Goal: Information Seeking & Learning: Learn about a topic

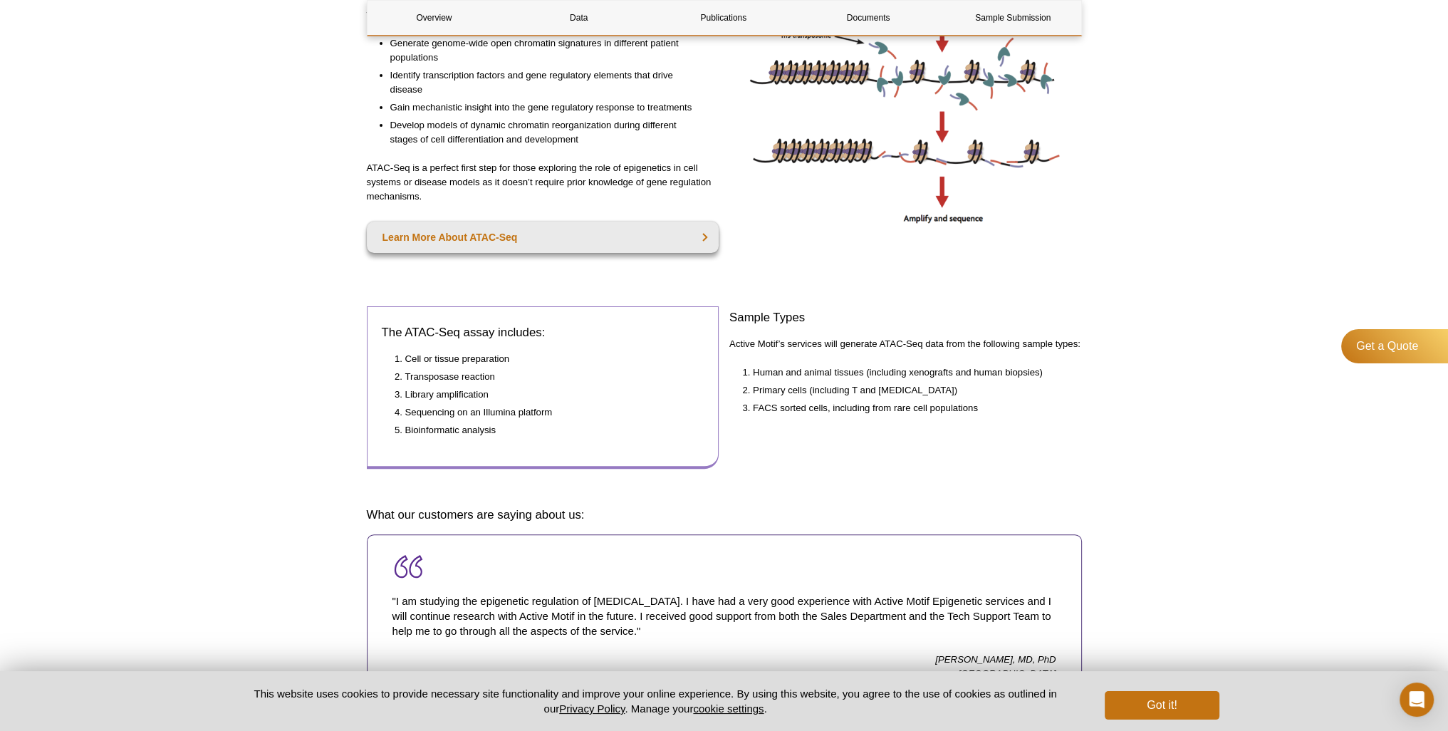
click at [465, 412] on li "Sequencing on an Illumina platform" at bounding box center [547, 412] width 285 height 14
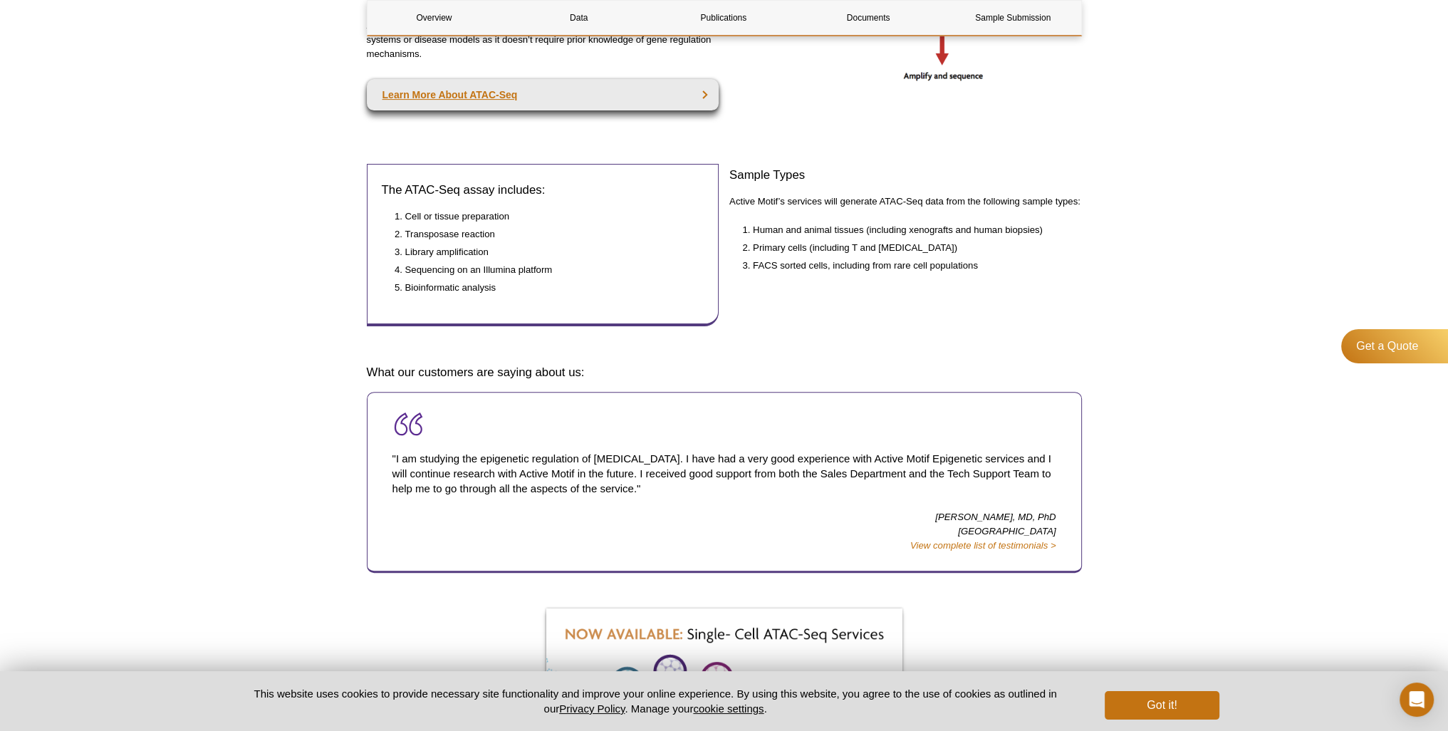
scroll to position [207, 0]
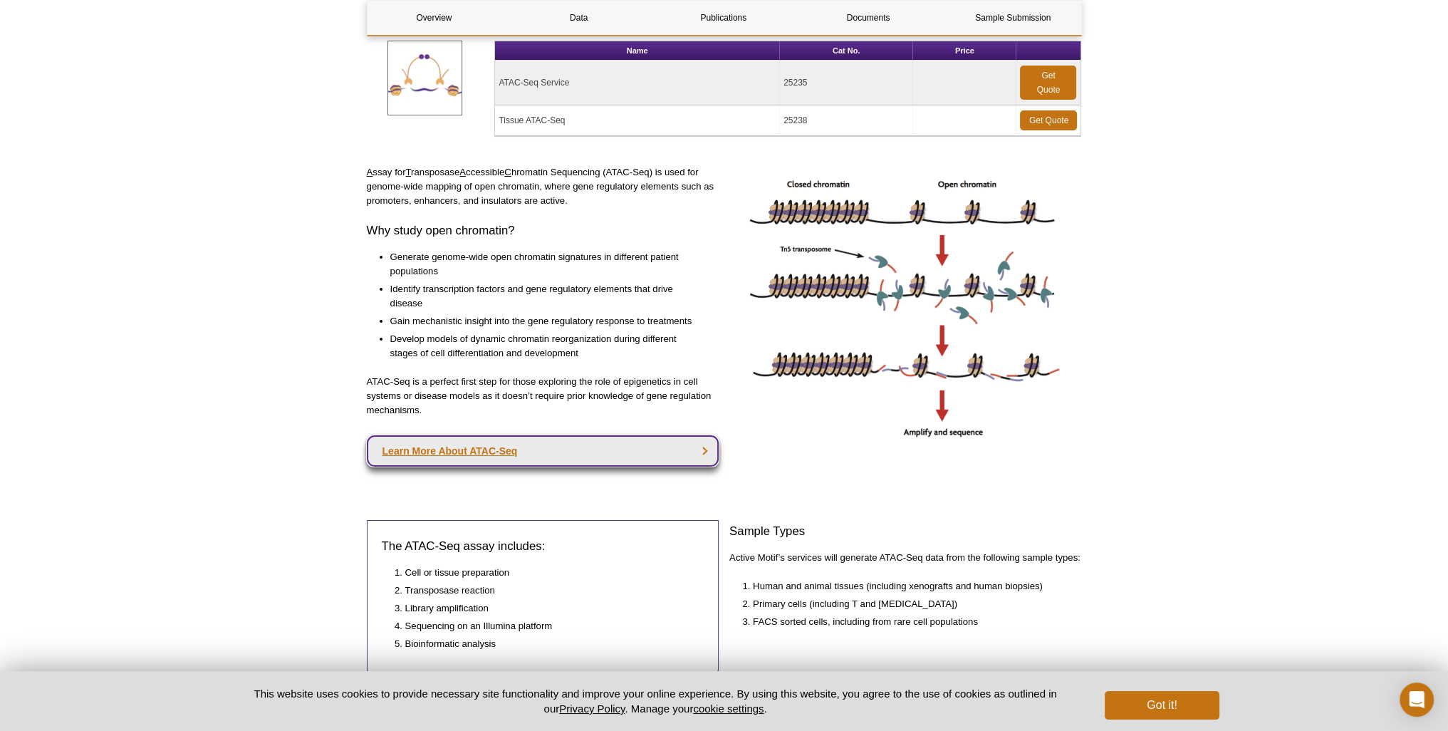
click at [687, 443] on link "Learn More About ATAC-Seq" at bounding box center [543, 450] width 353 height 31
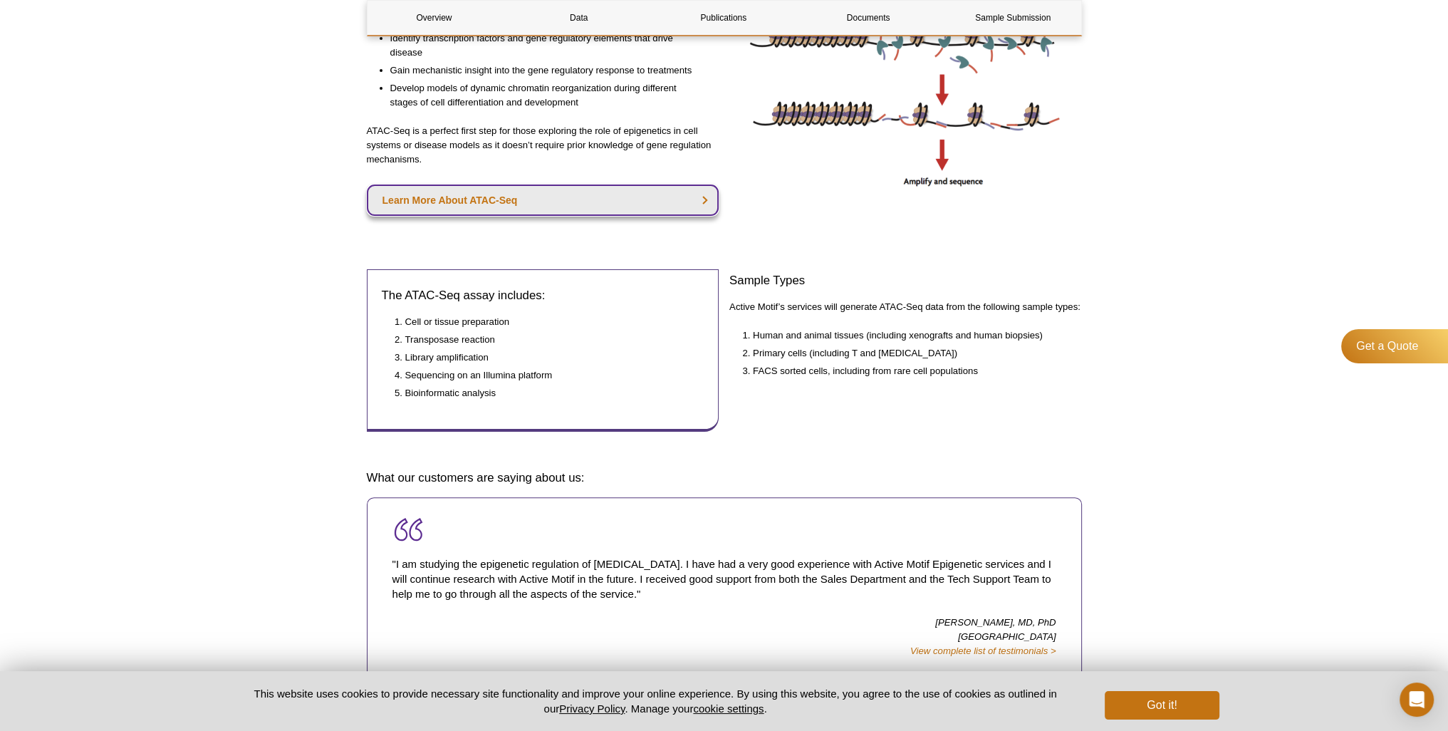
scroll to position [661, 0]
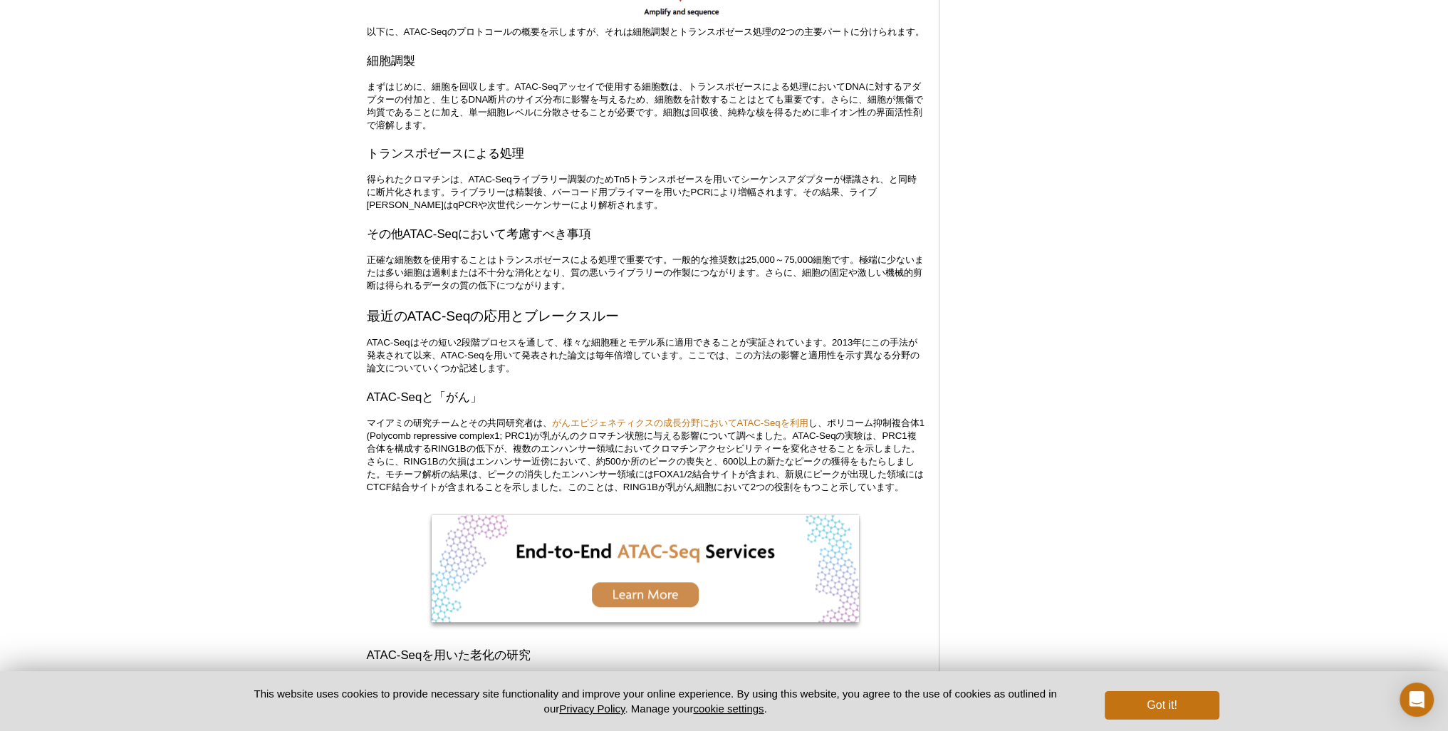
scroll to position [1865, 0]
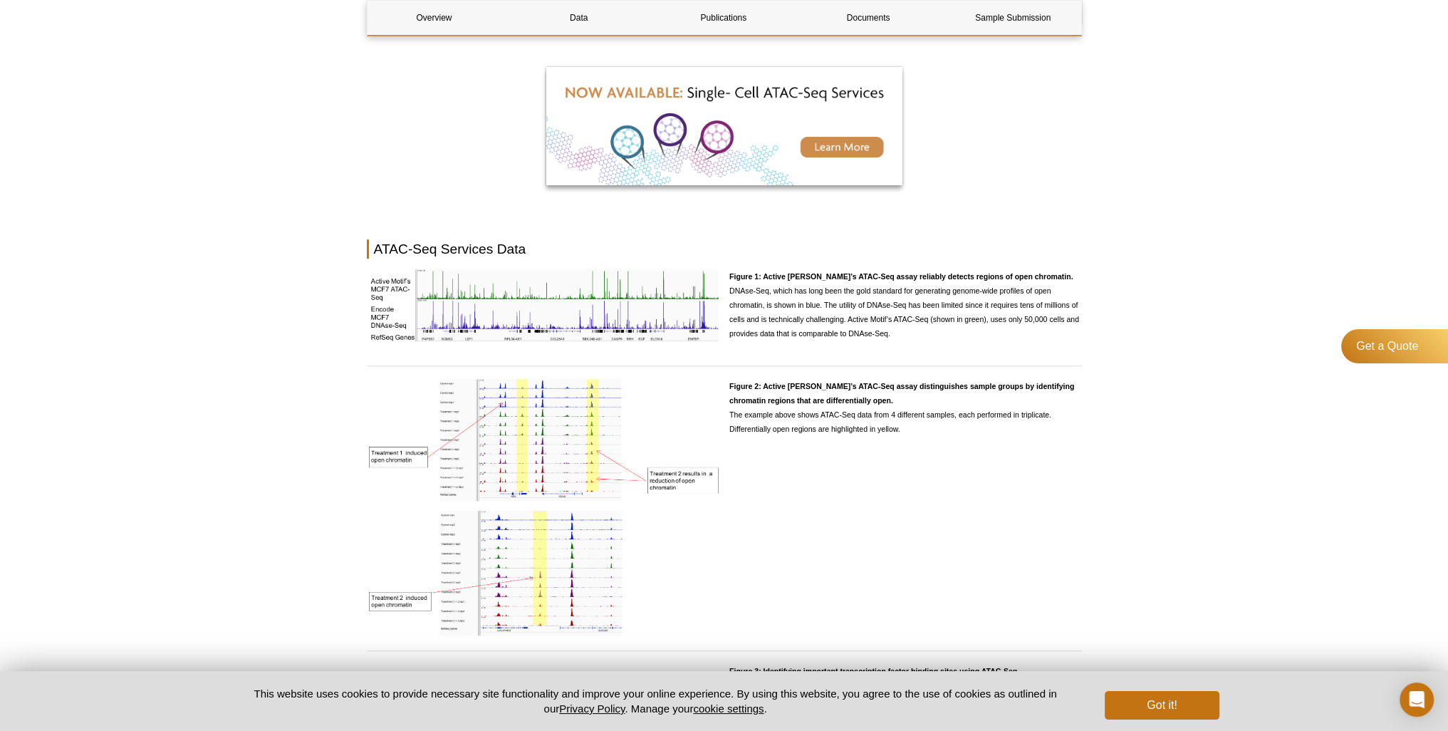
scroll to position [1228, 0]
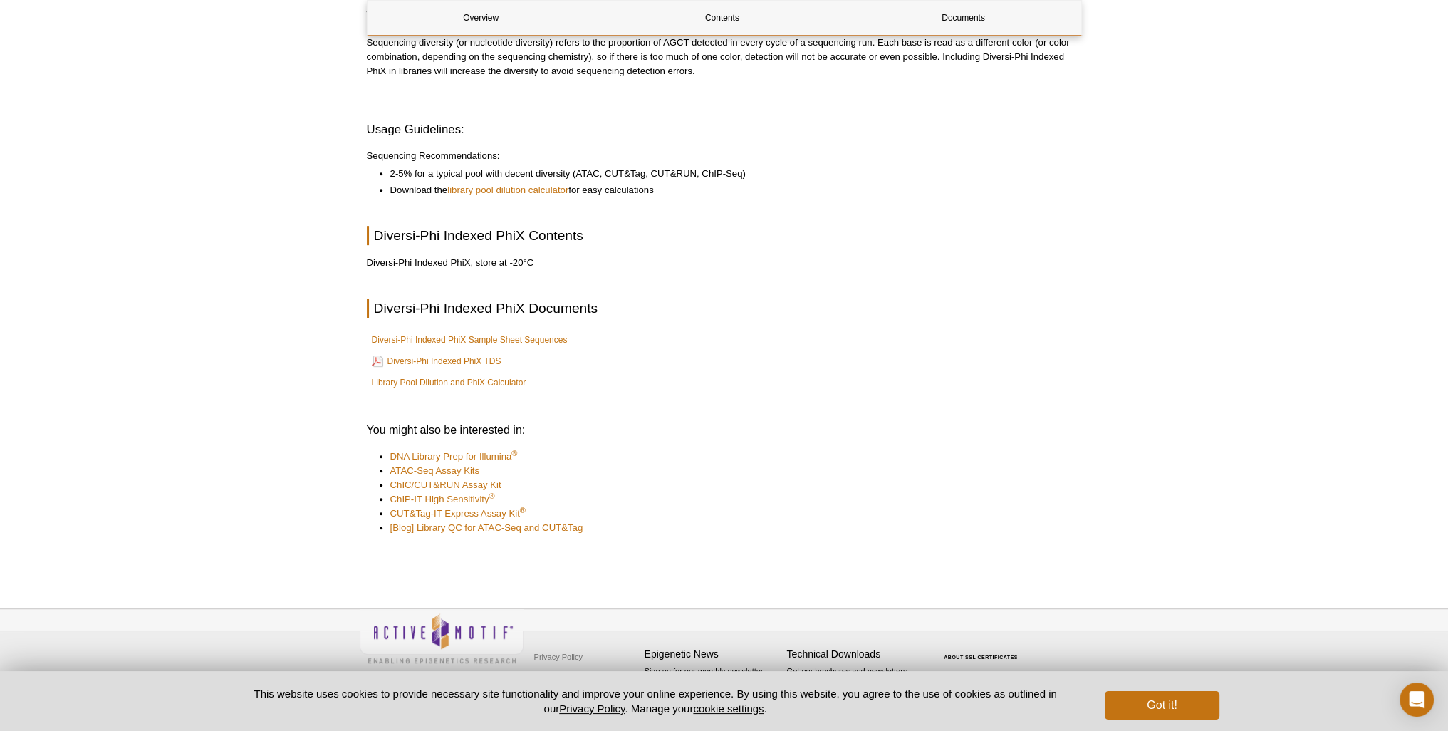
scroll to position [849, 0]
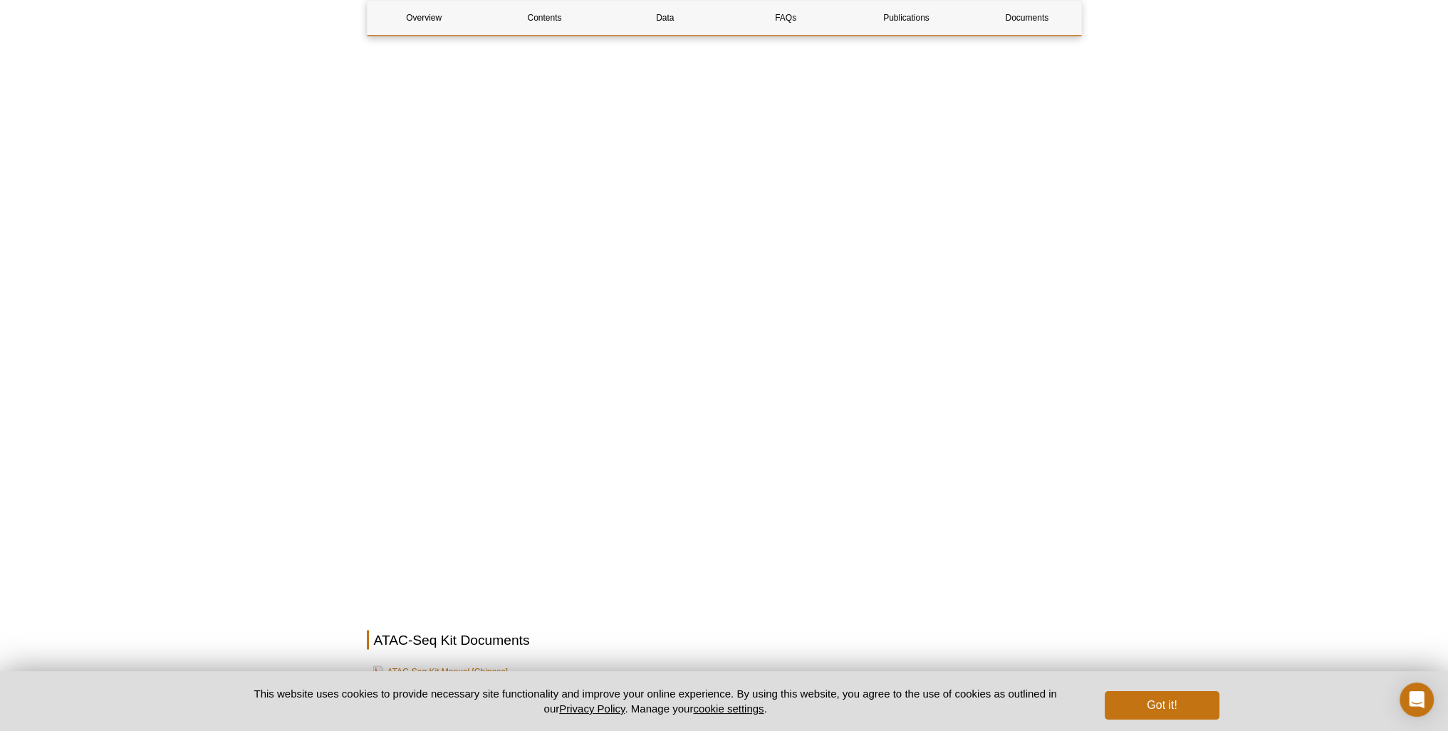
scroll to position [3525, 0]
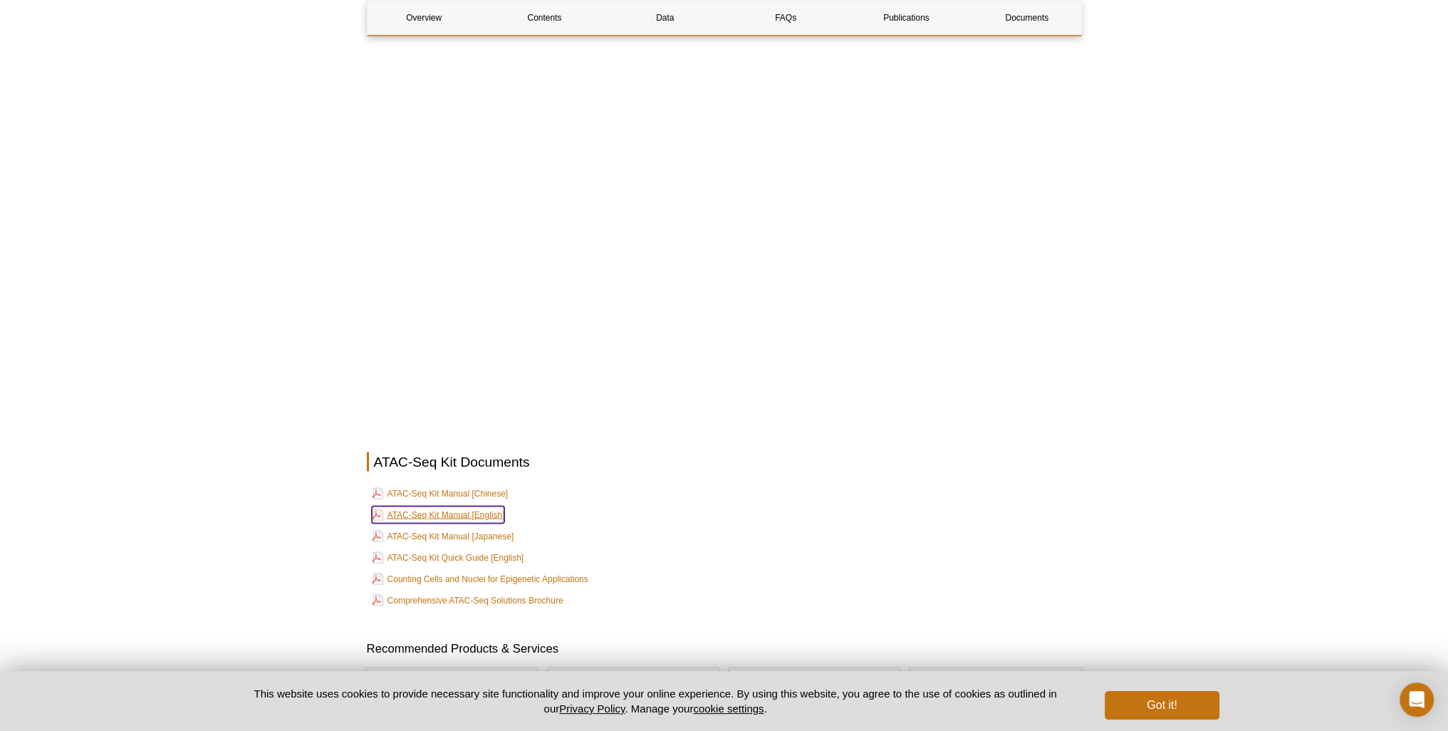
click at [486, 506] on link "ATAC-Seq Kit Manual [English]" at bounding box center [438, 514] width 133 height 17
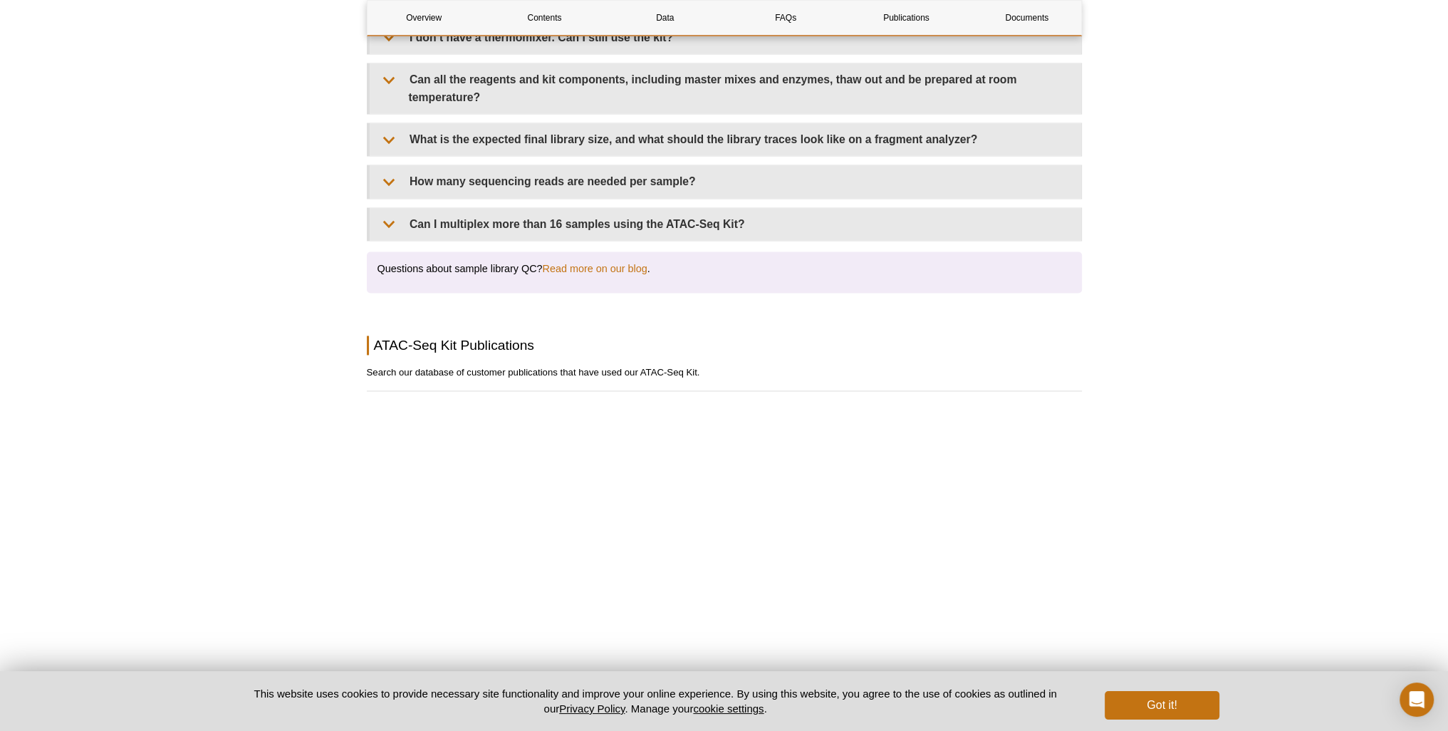
scroll to position [2742, 0]
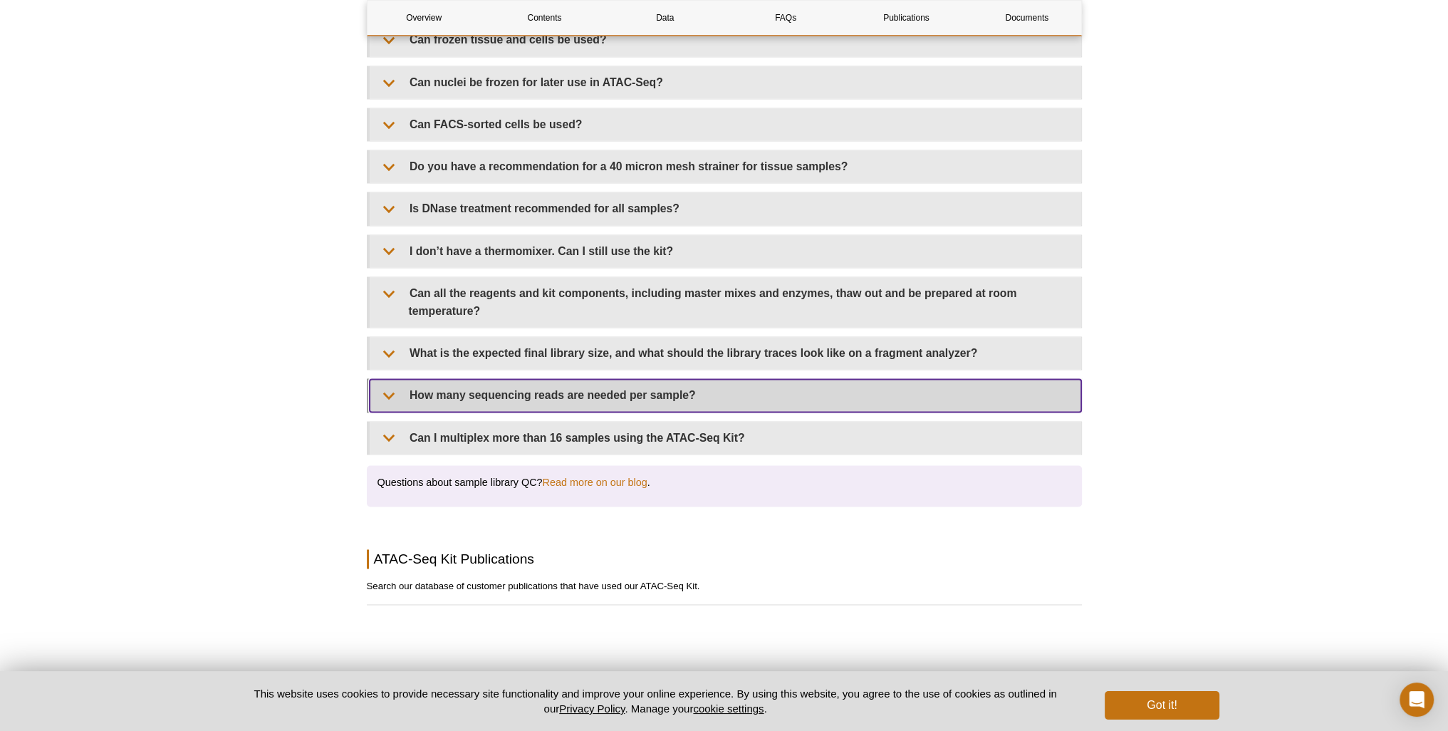
click at [550, 379] on summary "How many sequencing reads are needed per sample?" at bounding box center [726, 395] width 712 height 32
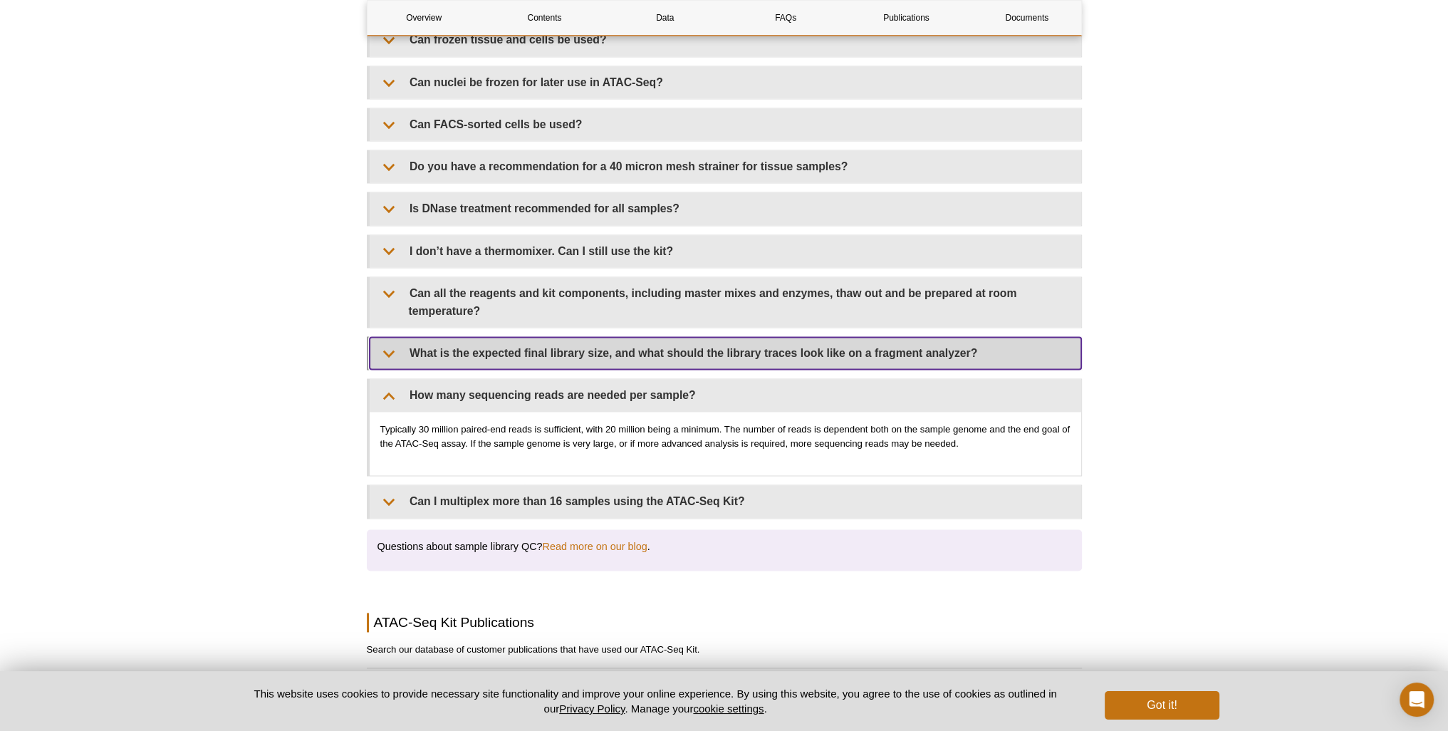
click at [524, 337] on summary "What is the expected final library size, and what should the library traces loo…" at bounding box center [726, 353] width 712 height 32
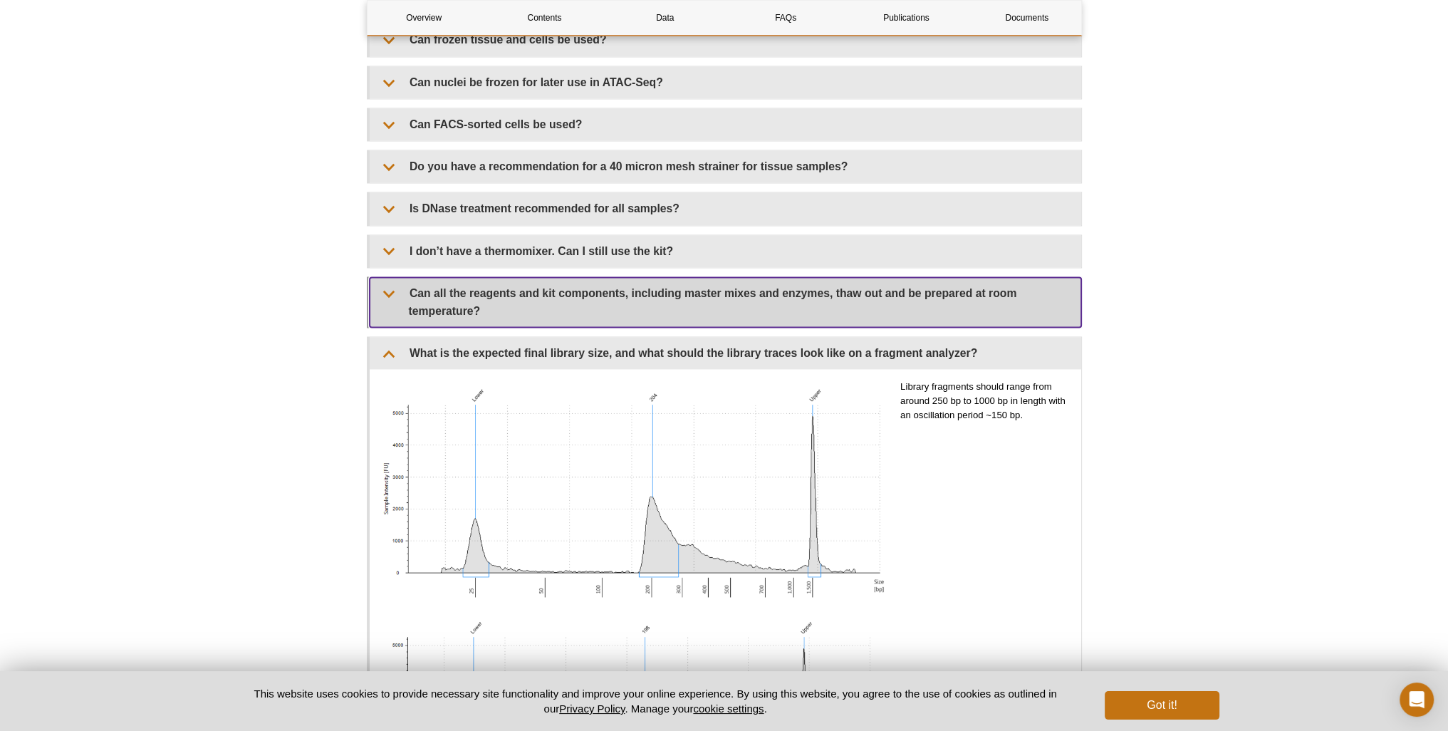
click at [662, 277] on summary "Can all the reagents and kit components, including master mixes and enzymes, th…" at bounding box center [726, 302] width 712 height 50
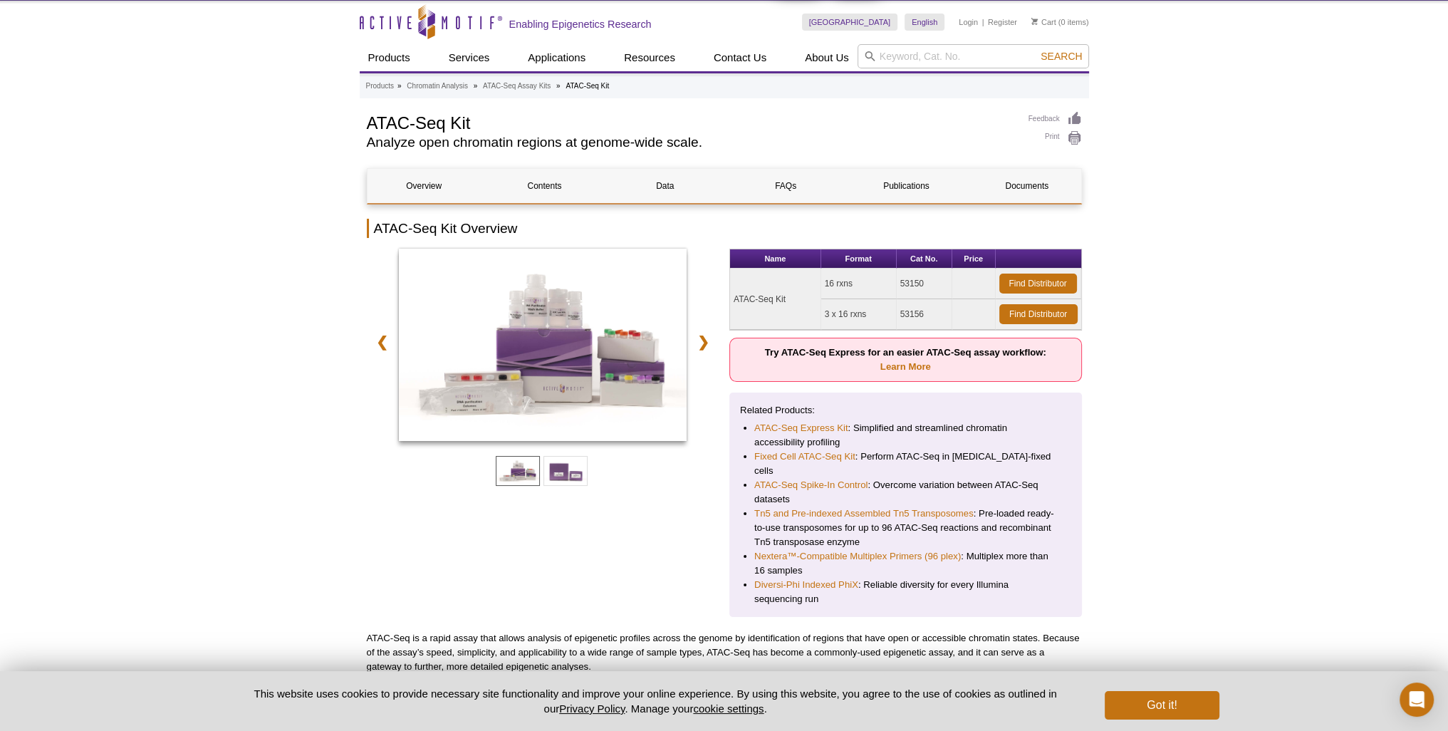
scroll to position [177, 0]
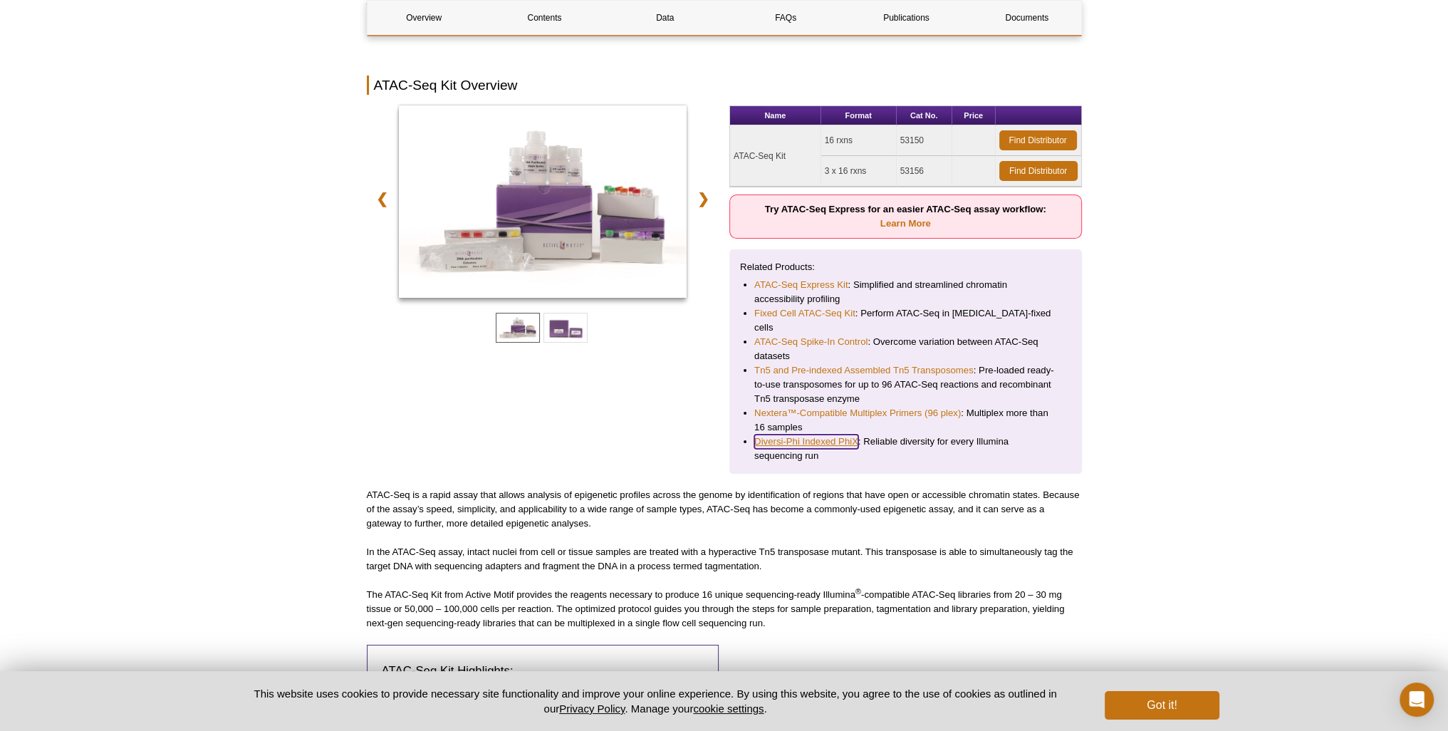
click at [785, 434] on link "Diversi-Phi Indexed PhiX" at bounding box center [806, 441] width 104 height 14
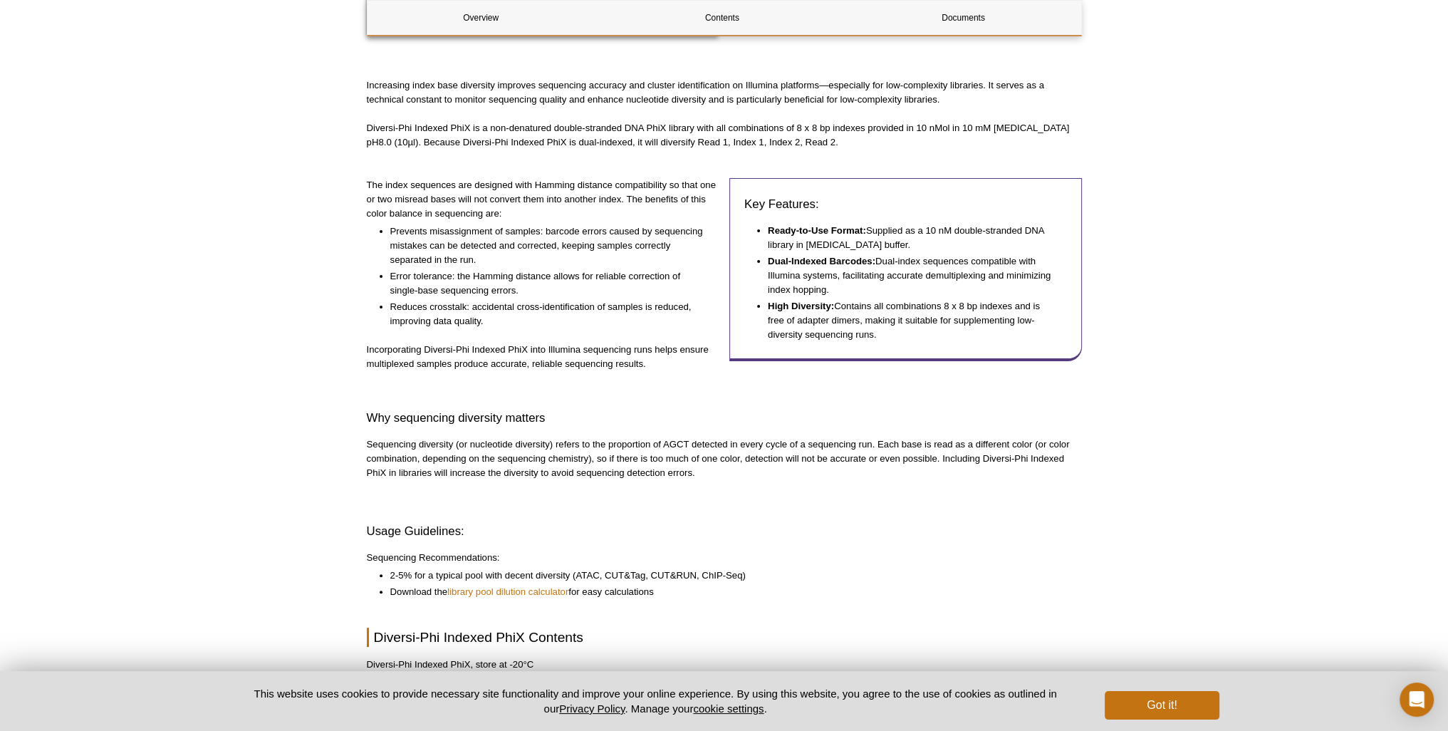
scroll to position [641, 0]
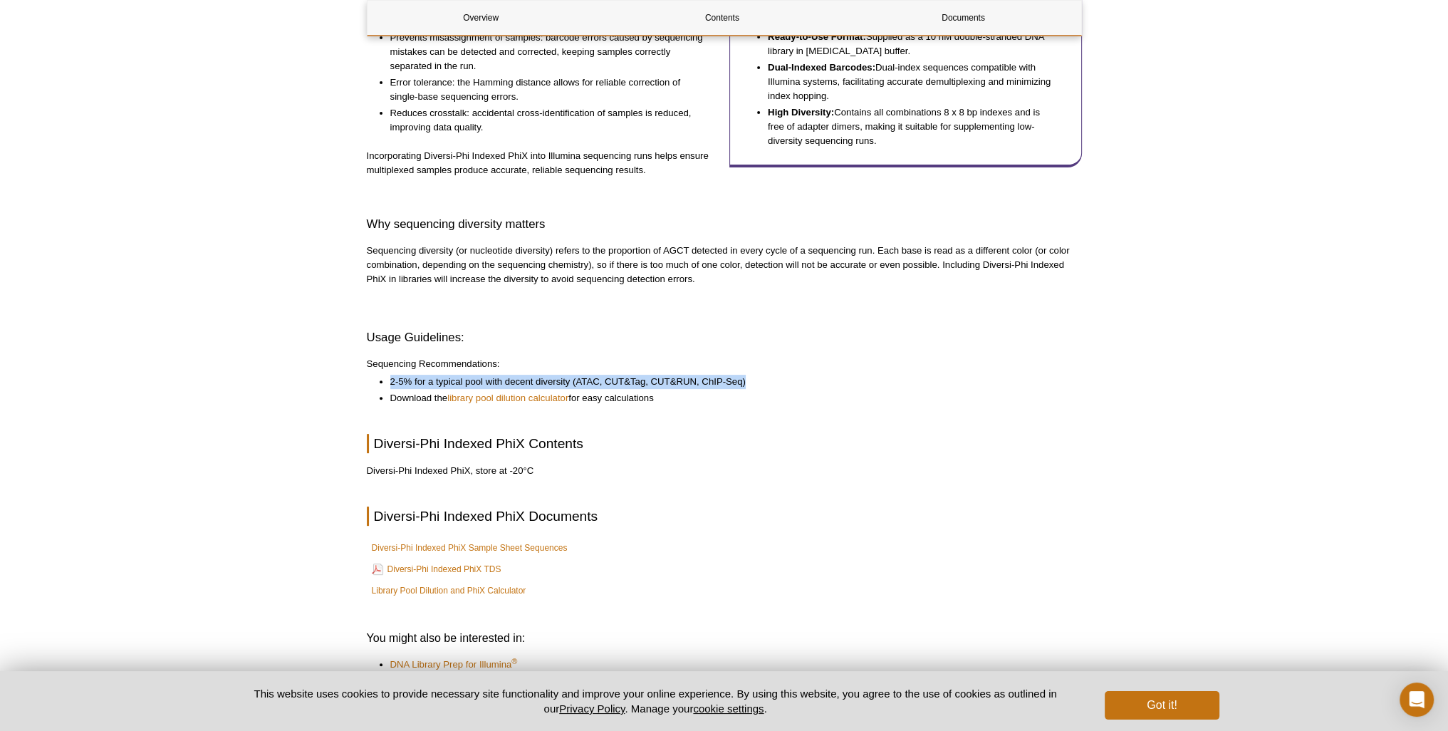
drag, startPoint x: 762, startPoint y: 379, endPoint x: 378, endPoint y: 382, distance: 384.6
click at [378, 382] on ul "2-5% for a typical pool with decent diversity (ATAC, CUT&Tag, CUT&RUN, ChIP-Seq…" at bounding box center [717, 390] width 701 height 31
click at [968, 489] on div "Overview Contents Documents Diversi-Phi Indexed PhiX Overview Name Format Cat N…" at bounding box center [724, 134] width 715 height 1217
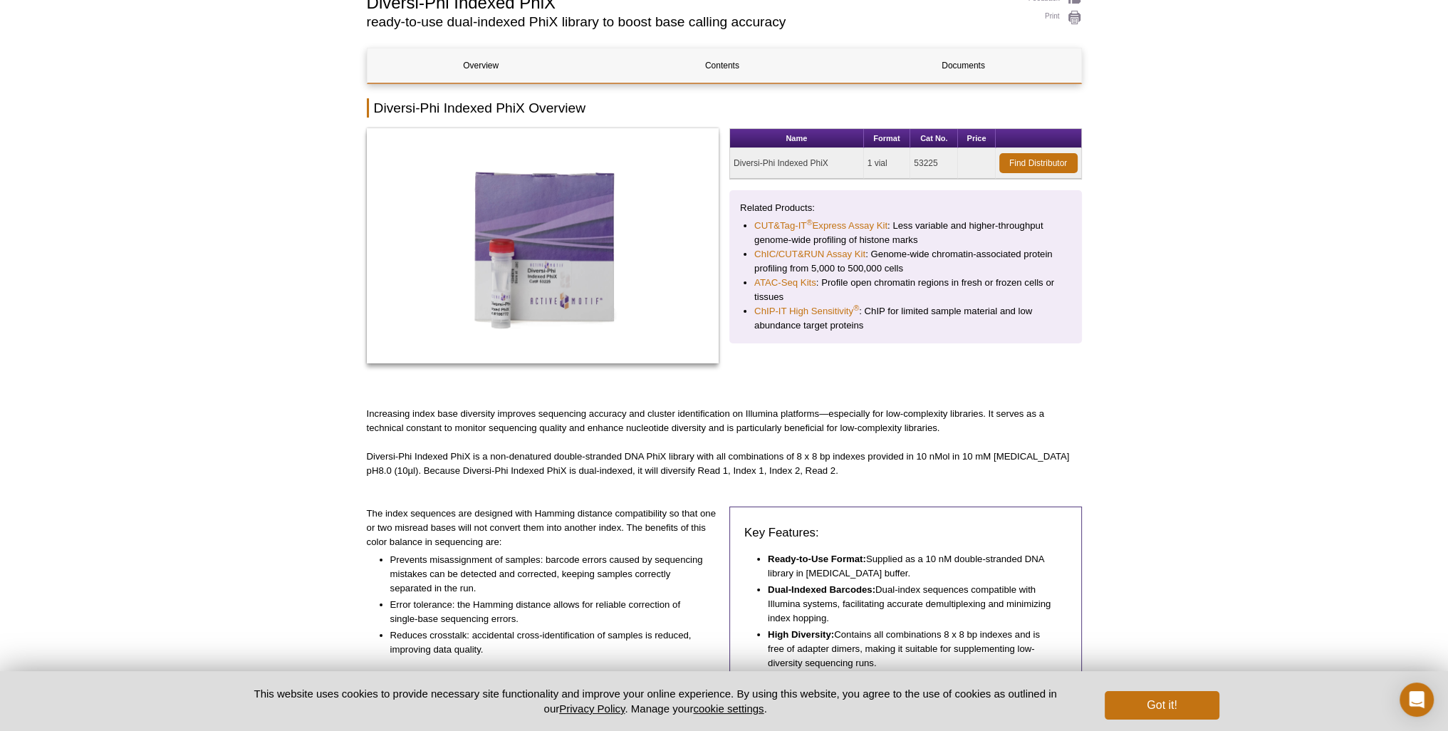
scroll to position [0, 0]
